Goal: Find contact information: Find contact information

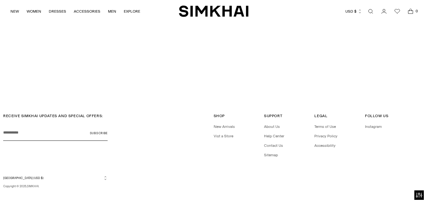
scroll to position [1609, 0]
click at [272, 144] on link "Contact Us" at bounding box center [273, 146] width 19 height 4
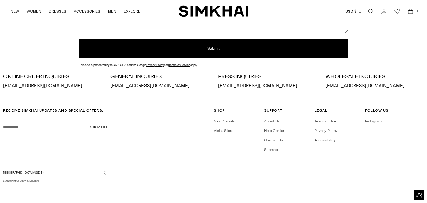
scroll to position [194, 0]
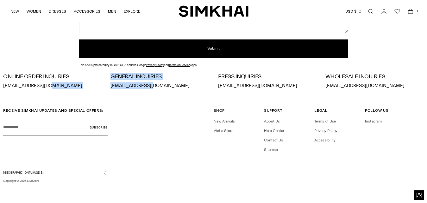
drag, startPoint x: 97, startPoint y: 87, endPoint x: 151, endPoint y: 103, distance: 56.2
click at [164, 89] on div "ONLINE ORDER INQUIRIES [EMAIL_ADDRESS][DOMAIN_NAME] GENERAL INQUIRIES [EMAIL_AD…" at bounding box center [213, 82] width 421 height 16
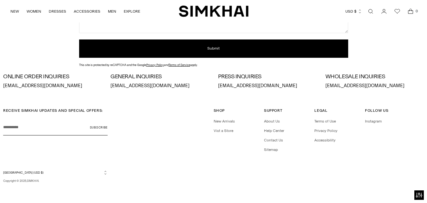
click at [151, 103] on div "RECEIVE SIMKHAI UPDATES AND SPECIAL OFFERS: Your email Subscribe Shop Shop New …" at bounding box center [213, 148] width 427 height 111
drag, startPoint x: 111, startPoint y: 86, endPoint x: 136, endPoint y: 86, distance: 24.7
click at [136, 86] on p "[EMAIL_ADDRESS][DOMAIN_NAME]" at bounding box center [159, 86] width 98 height 7
click at [109, 85] on div "ONLINE ORDER INQUIRIES [EMAIL_ADDRESS][DOMAIN_NAME] GENERAL INQUIRIES [EMAIL_AD…" at bounding box center [213, 82] width 421 height 16
drag, startPoint x: 109, startPoint y: 85, endPoint x: 159, endPoint y: 86, distance: 50.0
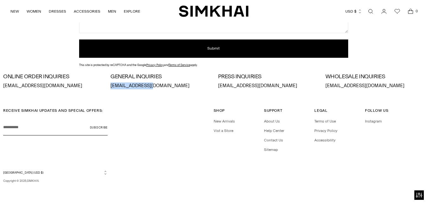
click at [159, 86] on div "ONLINE ORDER INQUIRIES [EMAIL_ADDRESS][DOMAIN_NAME] GENERAL INQUIRIES [EMAIL_AD…" at bounding box center [213, 82] width 421 height 16
copy p "[EMAIL_ADDRESS][DOMAIN_NAME]"
